Goal: Communication & Community: Answer question/provide support

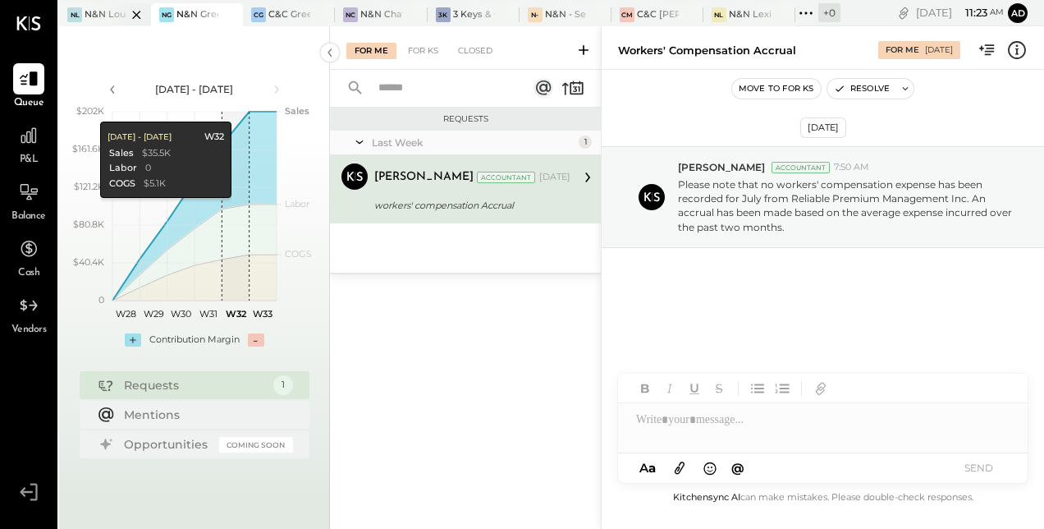
click at [89, 8] on div "N&N Louisville, LLC" at bounding box center [106, 14] width 42 height 13
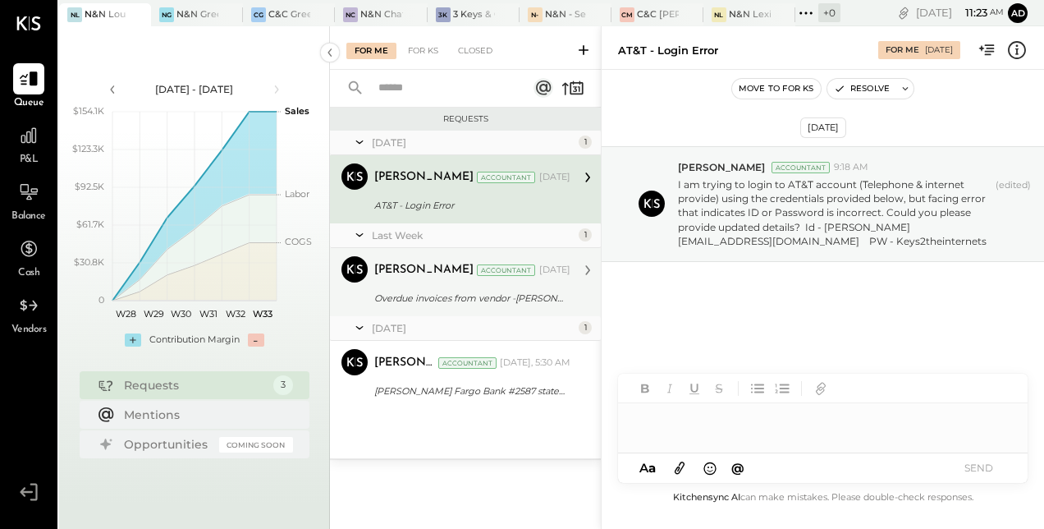
click at [438, 295] on div "Overdue invoices from vendor -[PERSON_NAME] Coil Service" at bounding box center [469, 298] width 191 height 16
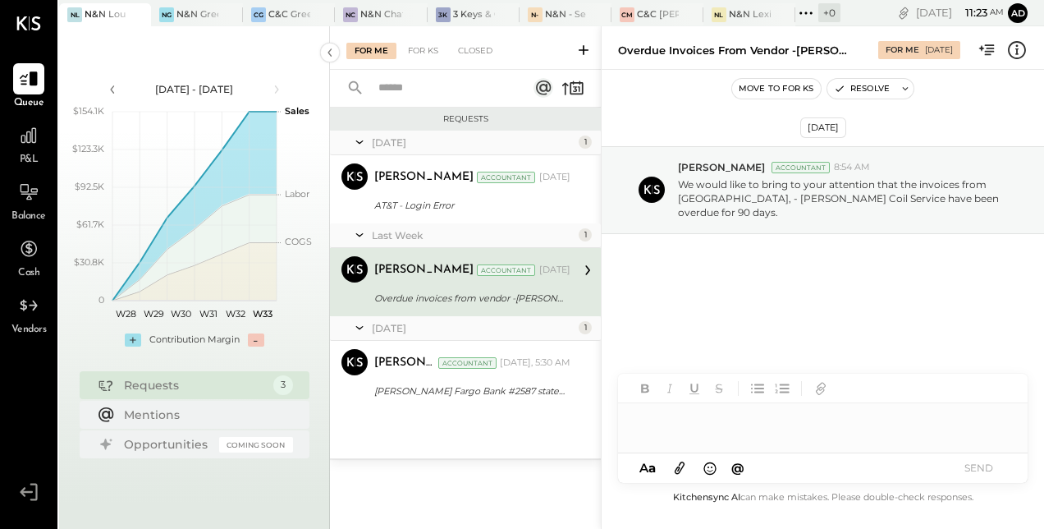
click at [674, 437] on div at bounding box center [823, 412] width 410 height 79
click at [983, 476] on button "SEND" at bounding box center [978, 467] width 66 height 22
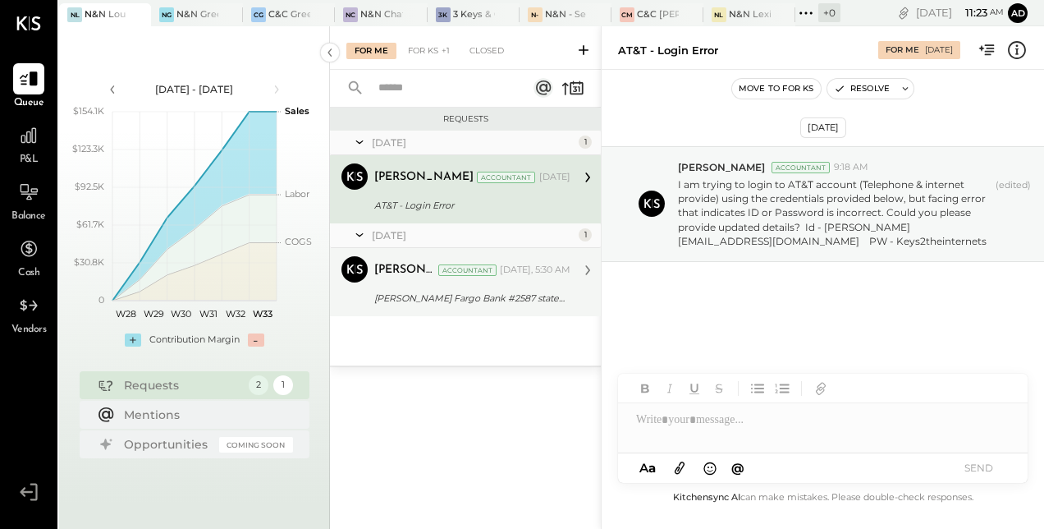
click at [456, 299] on div "[PERSON_NAME] Fargo Bank #2587 statement for [DATE]." at bounding box center [469, 298] width 191 height 16
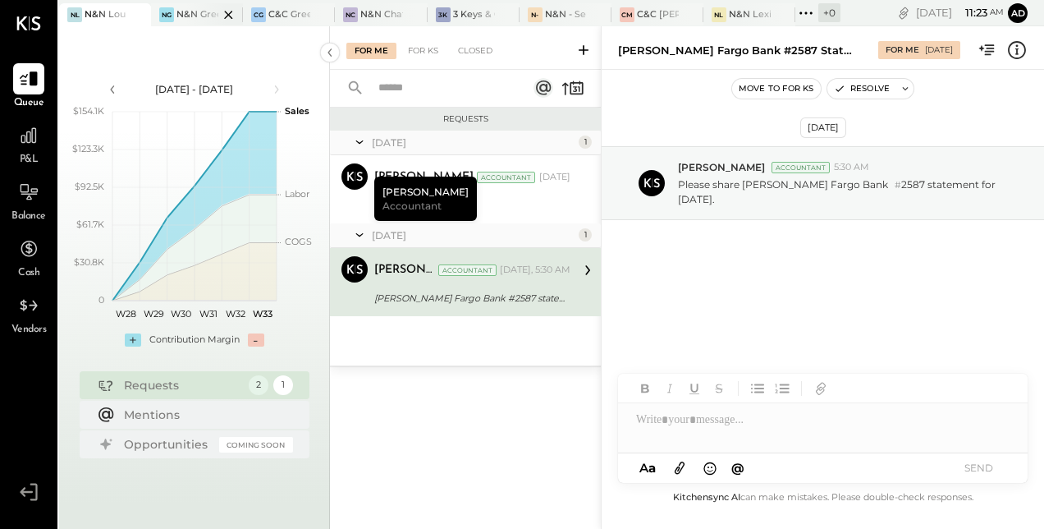
click at [182, 11] on div "N&N Greenville, LLC" at bounding box center [197, 14] width 42 height 13
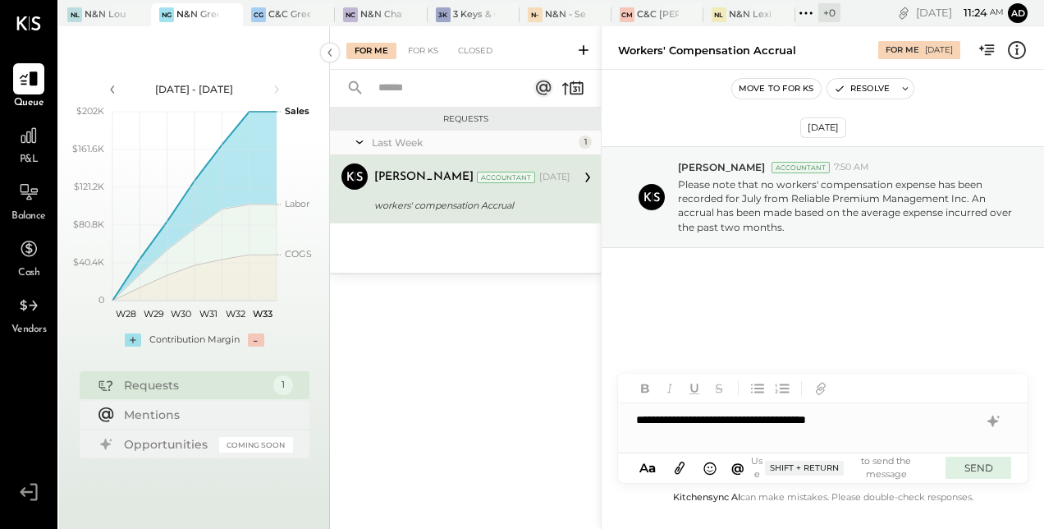
click at [991, 471] on button "SEND" at bounding box center [978, 467] width 66 height 22
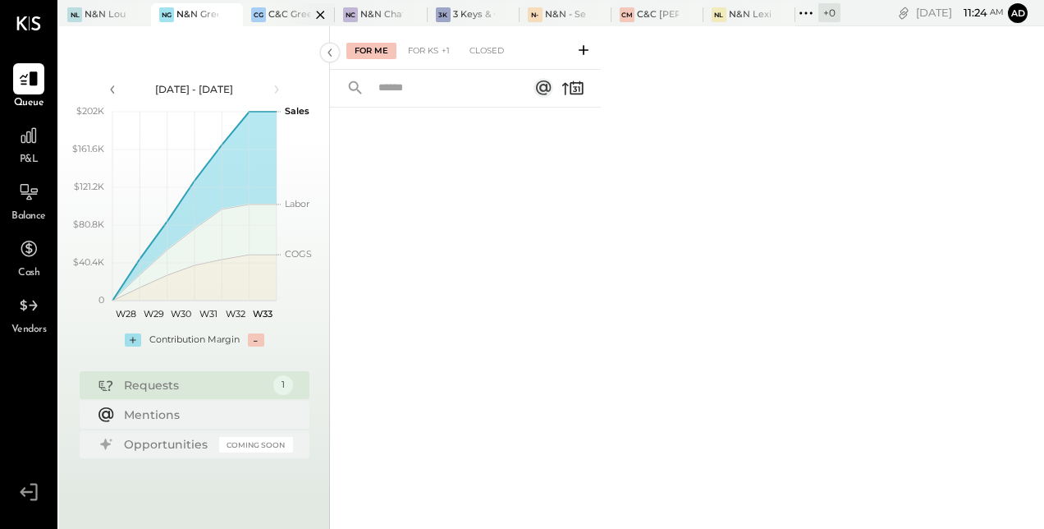
click at [274, 20] on div "C&C Greenville Main, LLC" at bounding box center [289, 14] width 42 height 13
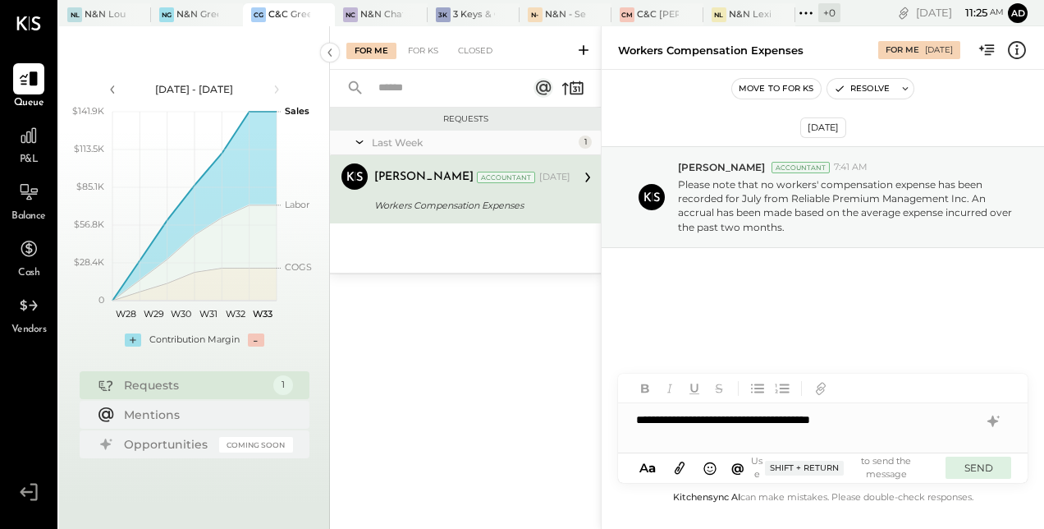
click at [968, 461] on button "SEND" at bounding box center [978, 467] width 66 height 22
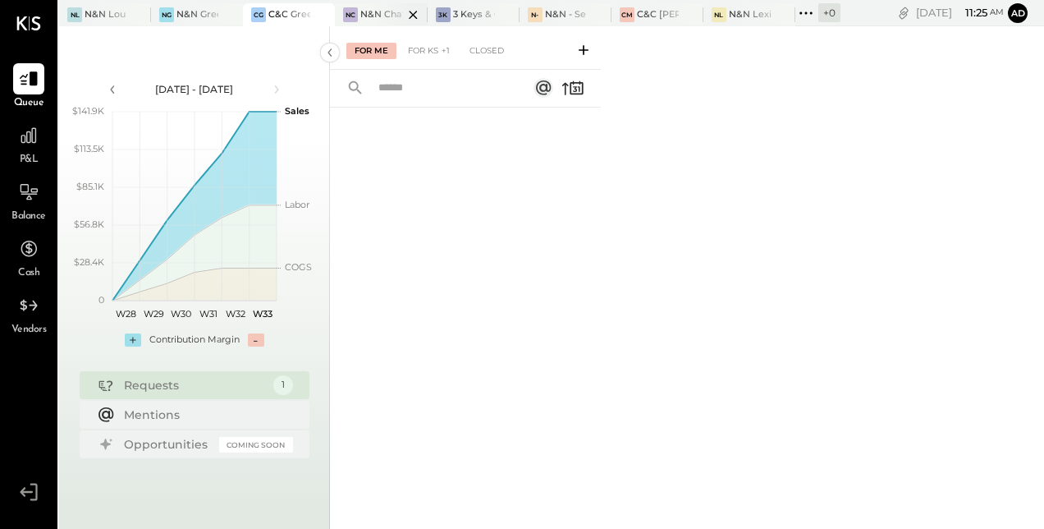
click at [388, 11] on div at bounding box center [398, 14] width 57 height 22
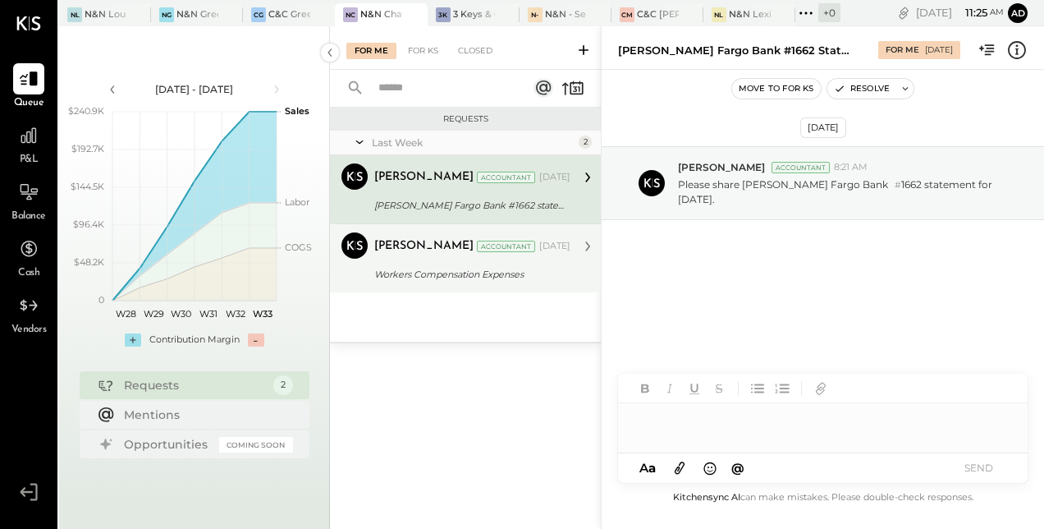
click at [440, 259] on div "[PERSON_NAME] Accountant [DATE] Workers Compensation Expenses Please note that …" at bounding box center [472, 258] width 196 height 52
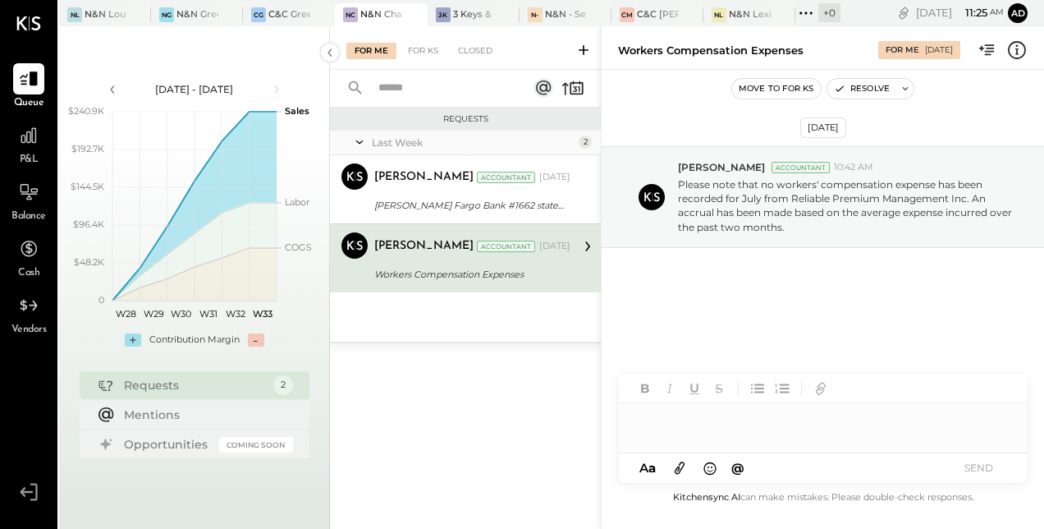
click at [693, 430] on div at bounding box center [823, 419] width 410 height 33
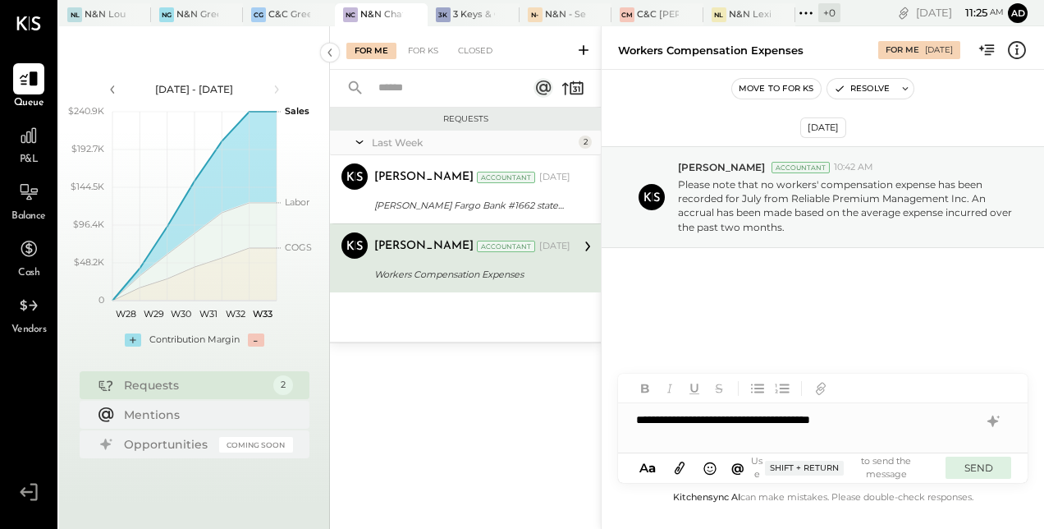
click at [977, 460] on button "SEND" at bounding box center [978, 467] width 66 height 22
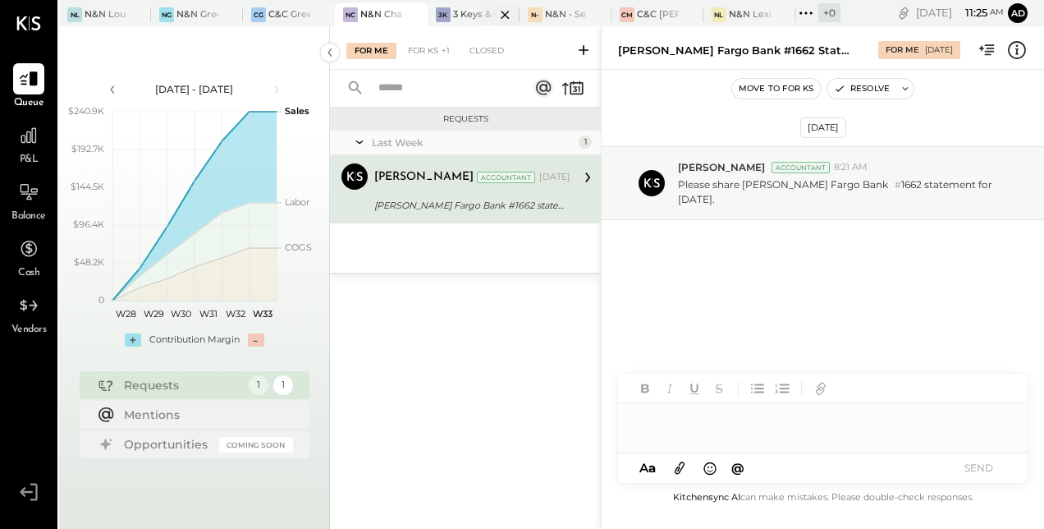
click at [469, 23] on div at bounding box center [490, 14] width 57 height 22
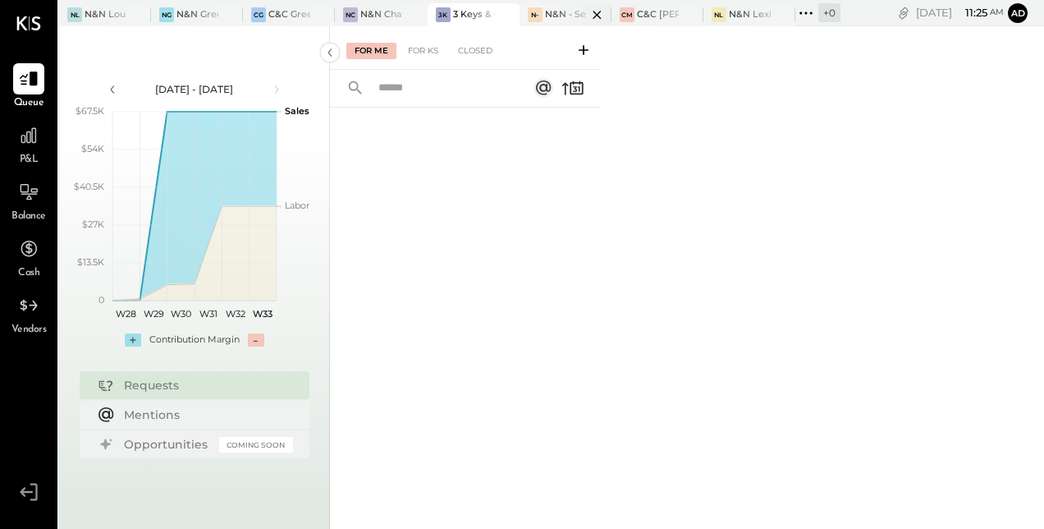
click at [563, 12] on div at bounding box center [582, 14] width 57 height 22
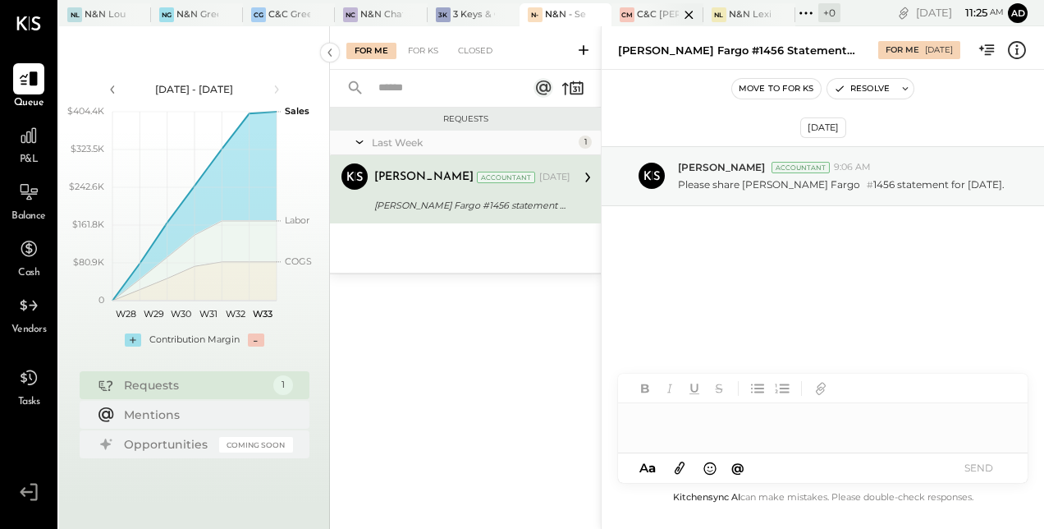
click at [647, 13] on div at bounding box center [674, 14] width 57 height 22
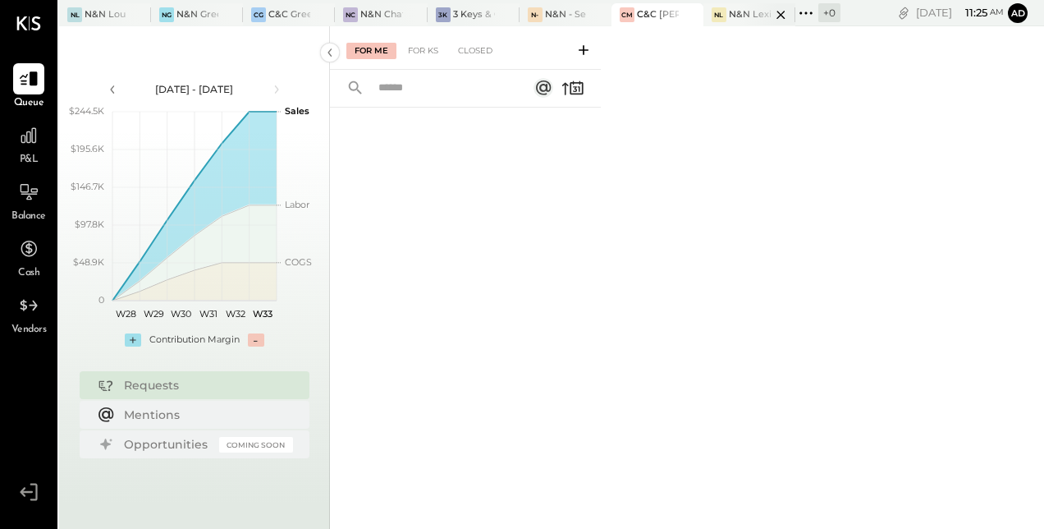
click at [738, 10] on div at bounding box center [766, 14] width 57 height 22
